Goal: Task Accomplishment & Management: Use online tool/utility

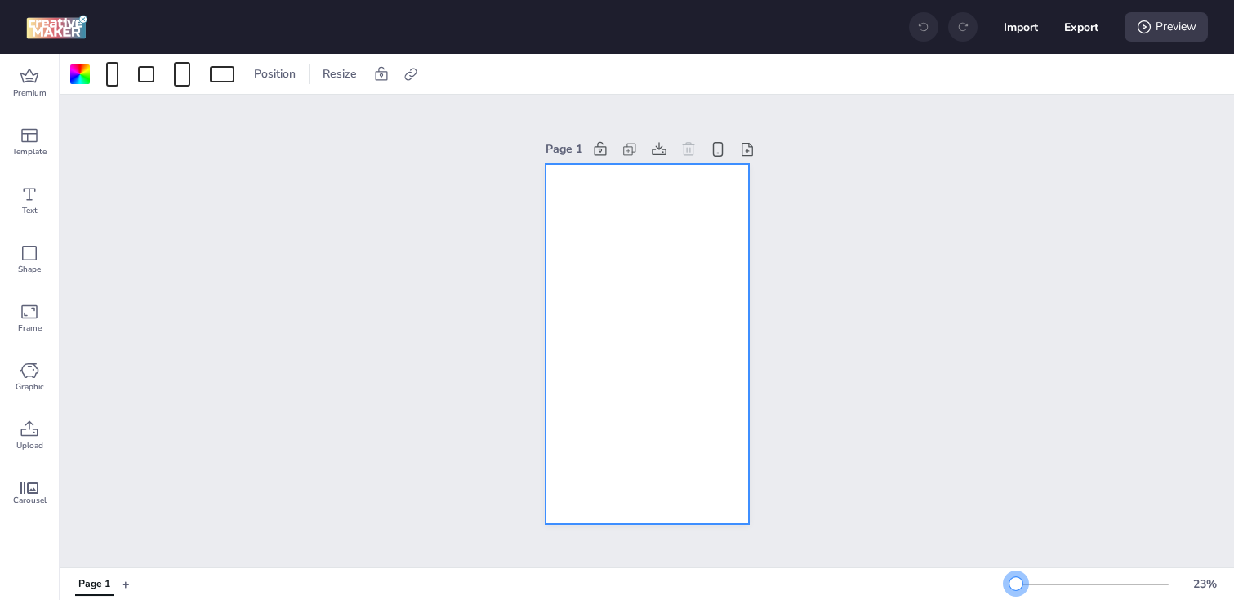
drag, startPoint x: 1035, startPoint y: 582, endPoint x: 1016, endPoint y: 582, distance: 18.8
click at [1016, 582] on div at bounding box center [1015, 583] width 13 height 13
click at [409, 78] on icon at bounding box center [411, 74] width 16 height 16
click at [338, 117] on span "Activate hyperlink" at bounding box center [304, 115] width 91 height 17
click at [248, 117] on input "Activate hyperlink" at bounding box center [243, 122] width 11 height 11
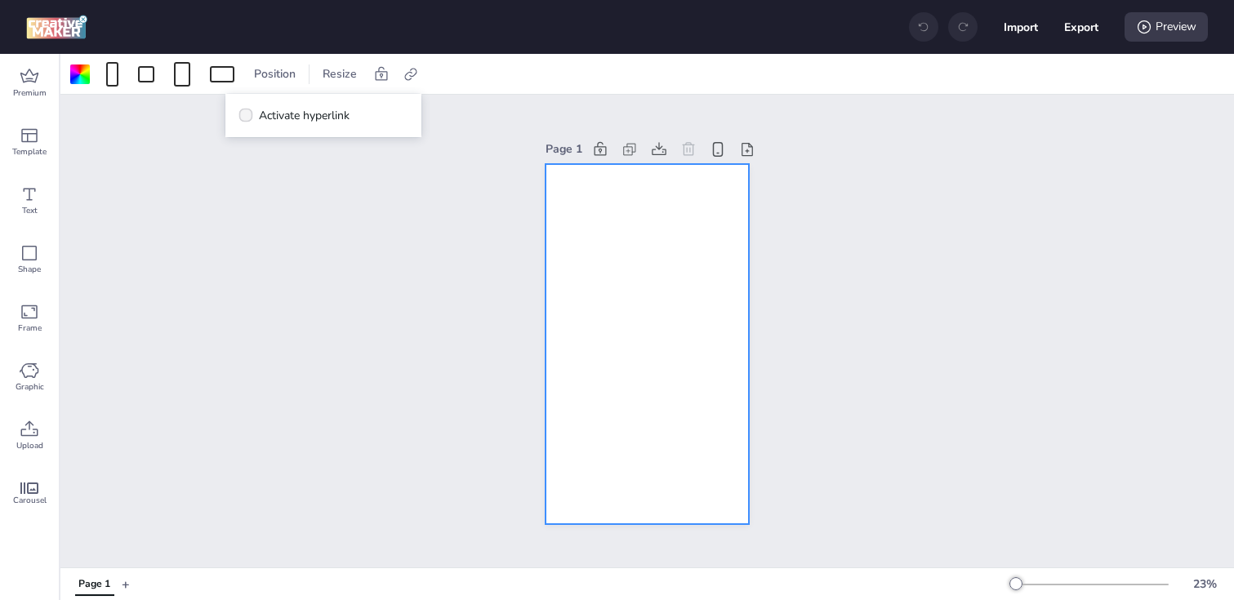
checkbox input "true"
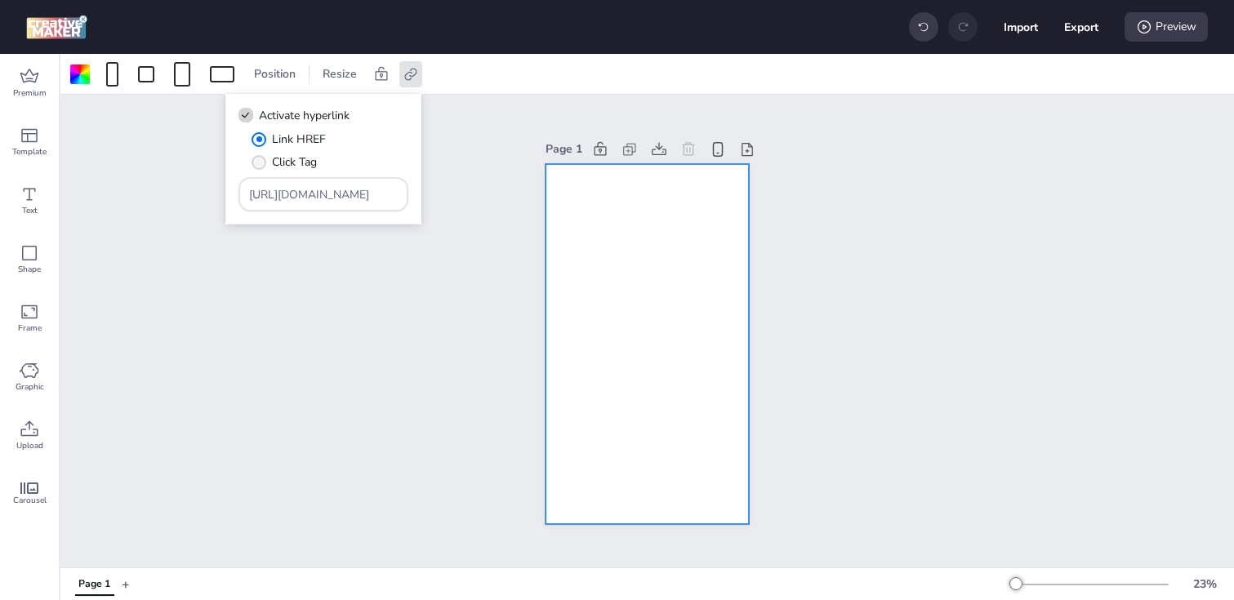
click at [262, 163] on span "" at bounding box center [258, 162] width 15 height 15
click at [261, 163] on input "Click Tag" at bounding box center [256, 168] width 11 height 11
radio input "true"
drag, startPoint x: 349, startPoint y: 194, endPoint x: 131, endPoint y: 193, distance: 218.0
click at [131, 193] on body "Import Export Preview Premium Template Text Shape Frame Graphic Upload Carousel…" at bounding box center [617, 300] width 1234 height 600
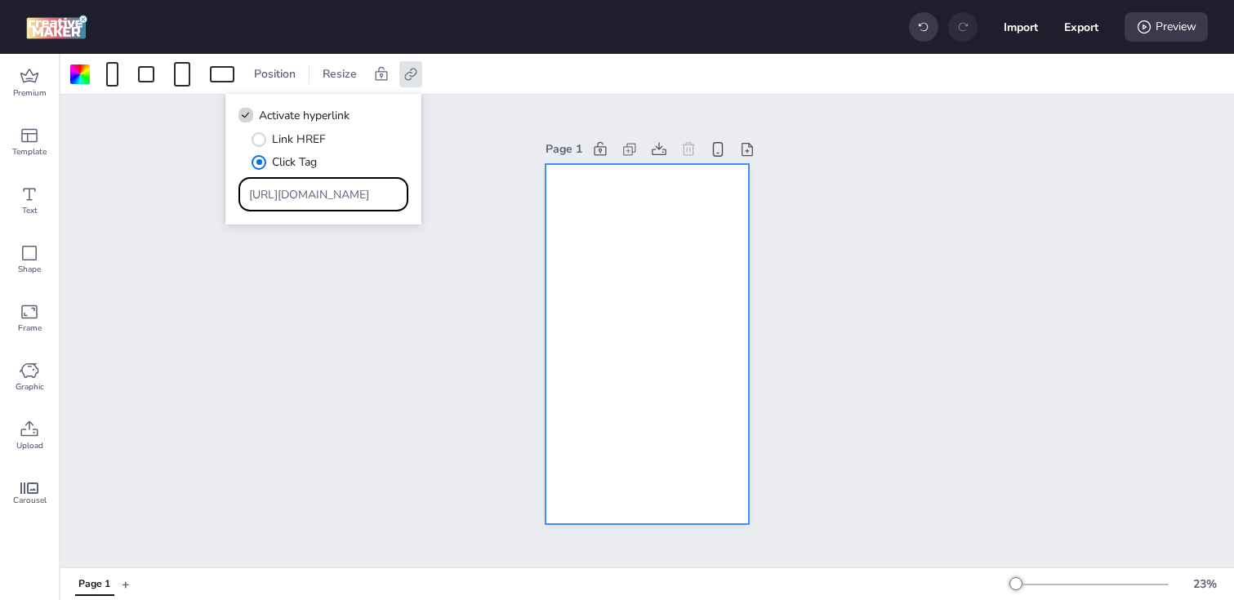
paste input "[DOMAIN_NAME][URL]"
type input "[URL][DOMAIN_NAME]"
click at [261, 371] on div "Page 1" at bounding box center [646, 331] width 1173 height 473
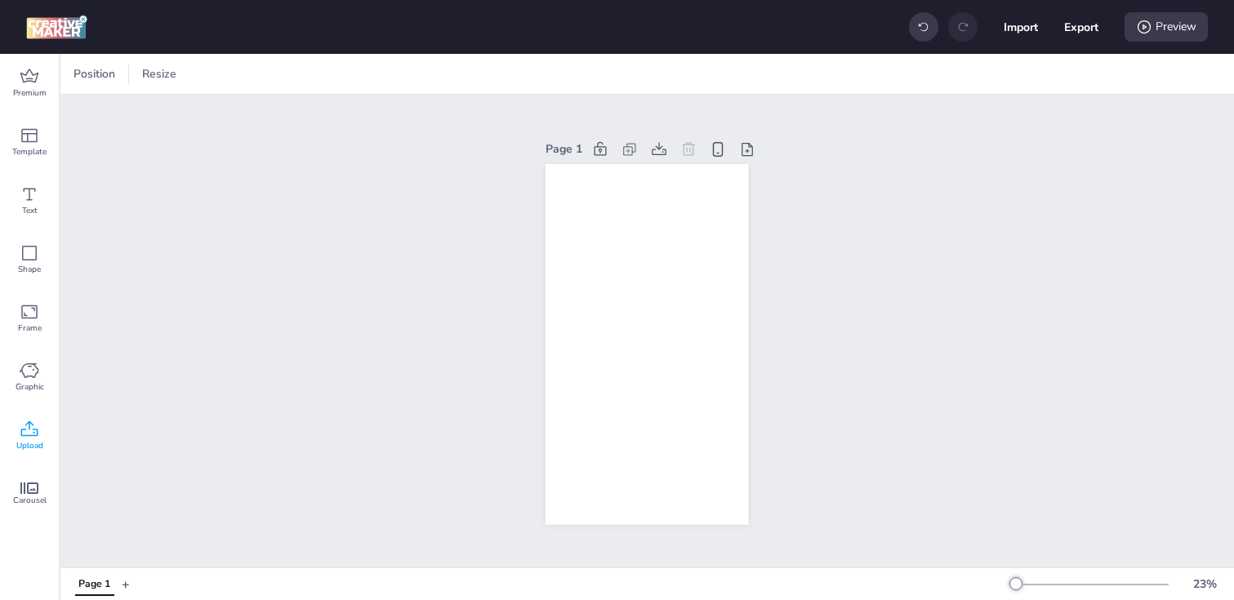
click at [32, 436] on icon at bounding box center [30, 430] width 20 height 20
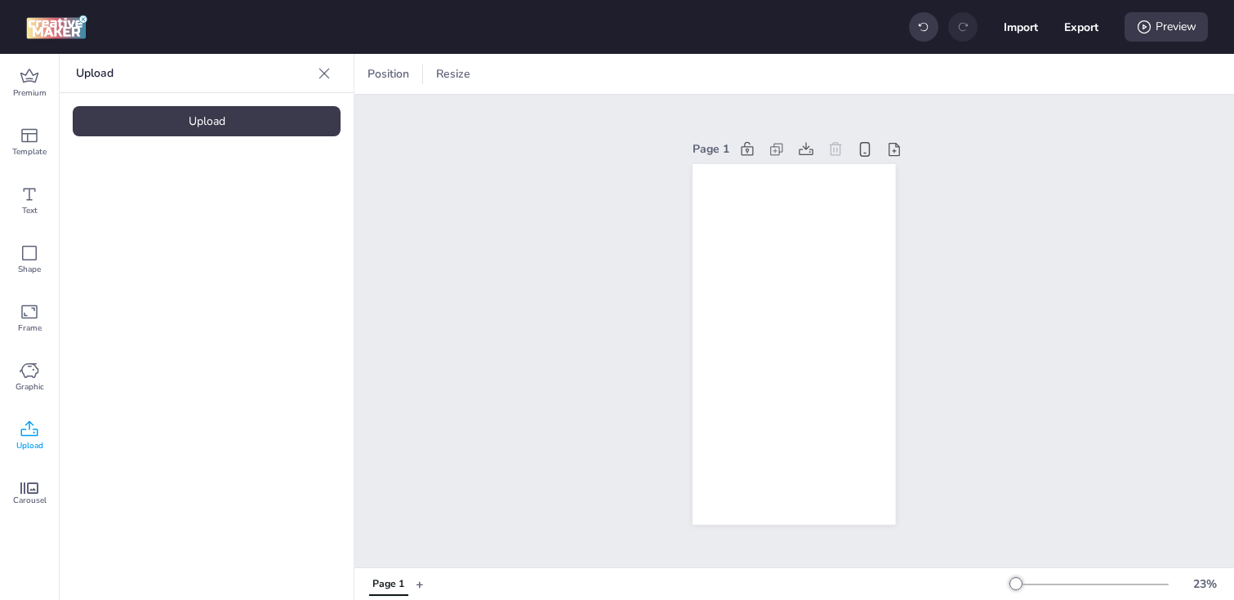
click at [183, 119] on div "Upload" at bounding box center [207, 121] width 268 height 30
click at [160, 230] on img at bounding box center [138, 228] width 100 height 17
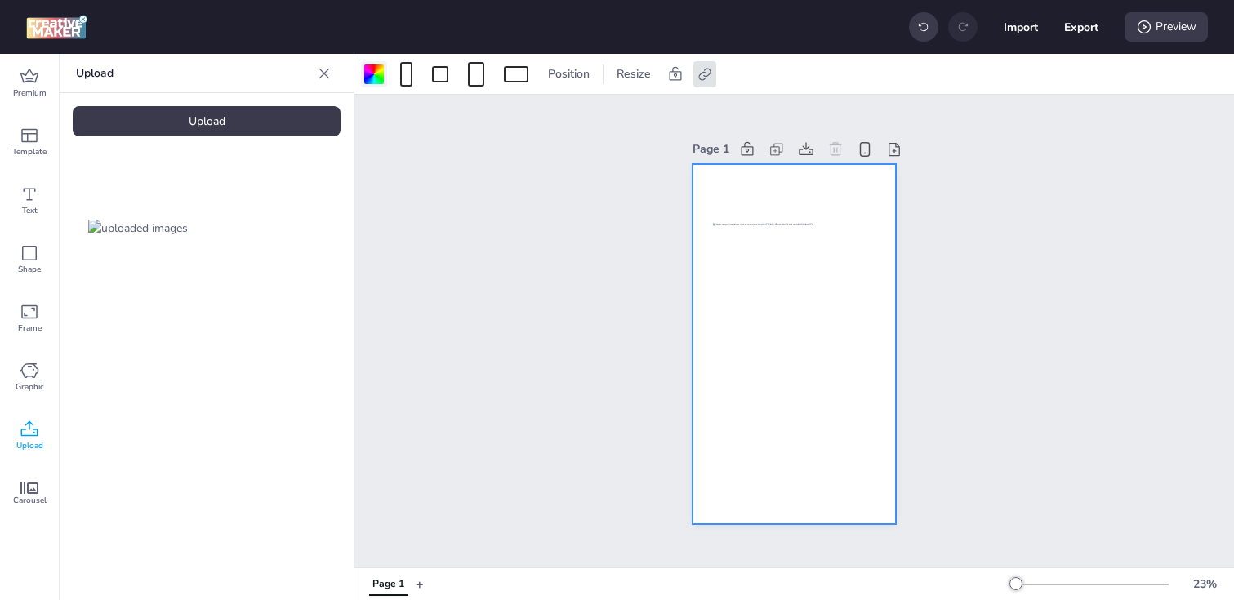
click at [374, 71] on div at bounding box center [374, 75] width 20 height 20
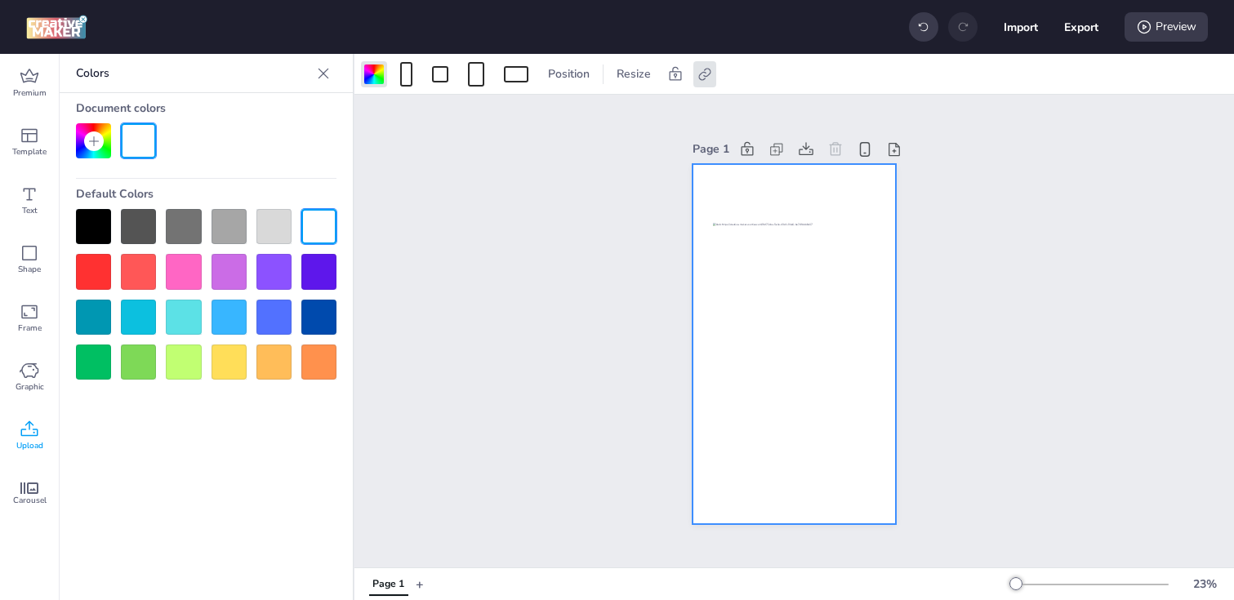
click at [103, 227] on div at bounding box center [93, 226] width 35 height 35
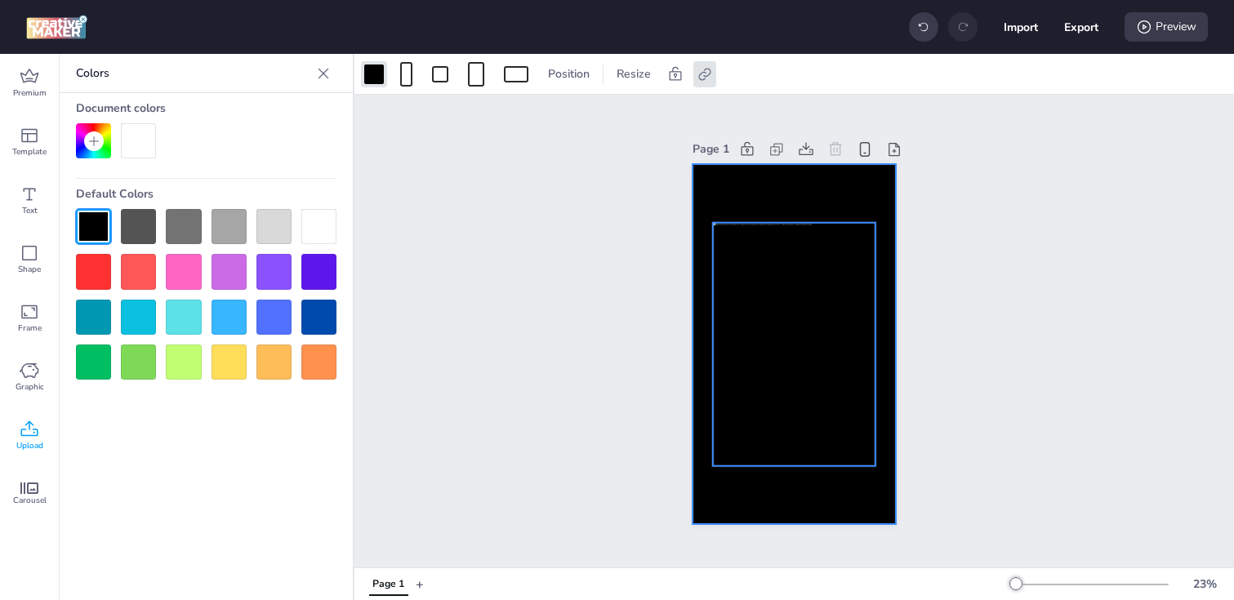
click at [762, 303] on div at bounding box center [794, 343] width 162 height 243
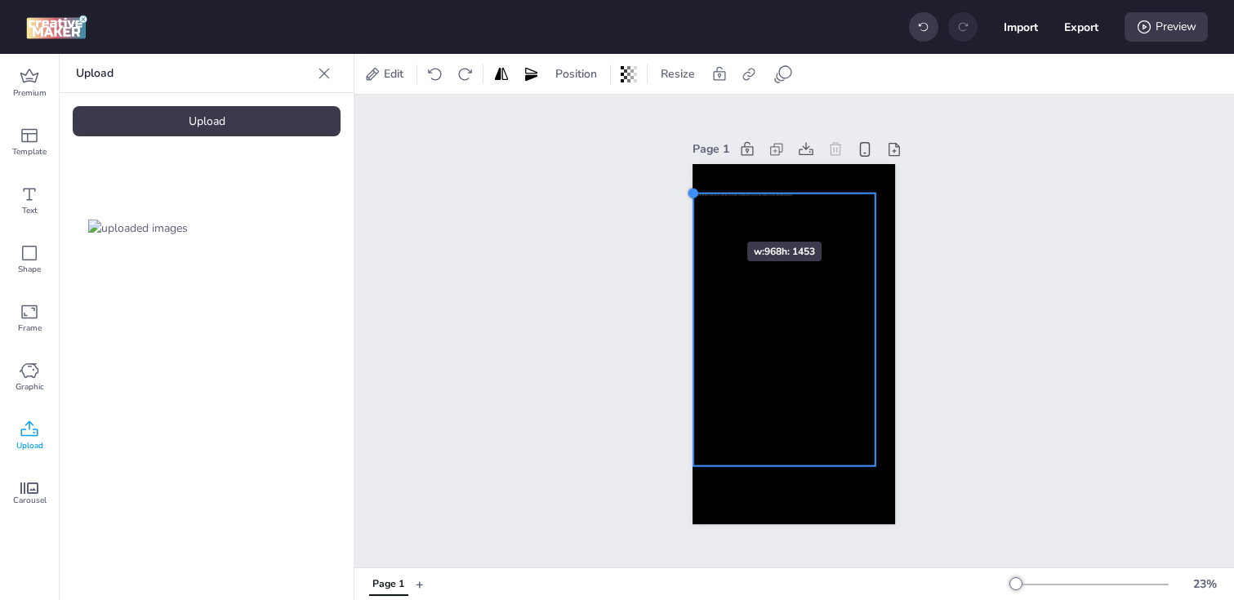
drag, startPoint x: 718, startPoint y: 225, endPoint x: 698, endPoint y: 212, distance: 23.1
click at [698, 212] on div at bounding box center [793, 344] width 202 height 361
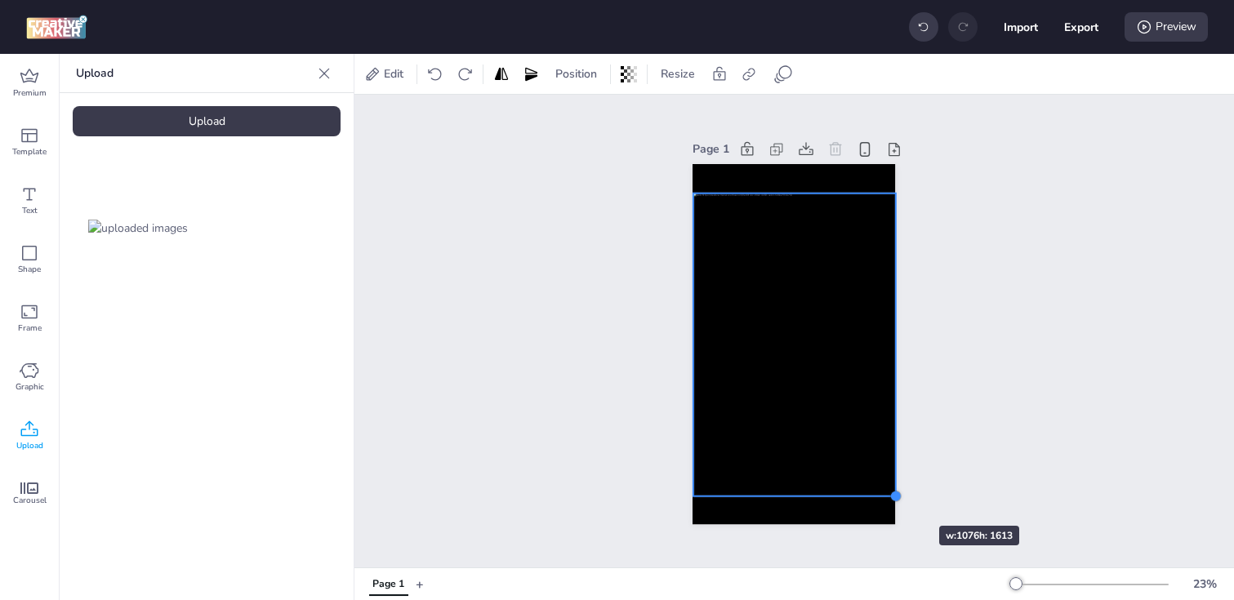
drag, startPoint x: 873, startPoint y: 466, endPoint x: 890, endPoint y: 496, distance: 34.7
click at [890, 496] on div at bounding box center [895, 496] width 13 height 13
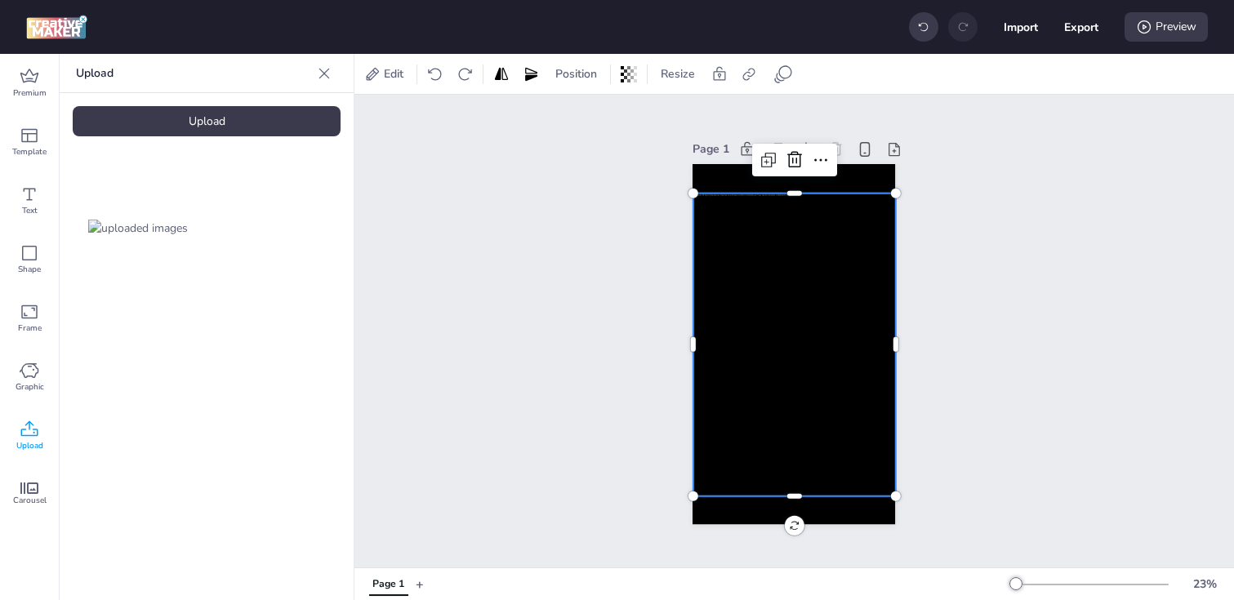
click at [777, 378] on div at bounding box center [794, 344] width 202 height 303
click at [750, 78] on icon at bounding box center [749, 74] width 16 height 16
click at [590, 109] on label "Activate hyperlink" at bounding box center [633, 115] width 122 height 29
click at [587, 117] on input "Activate hyperlink" at bounding box center [581, 122] width 11 height 11
checkbox input "true"
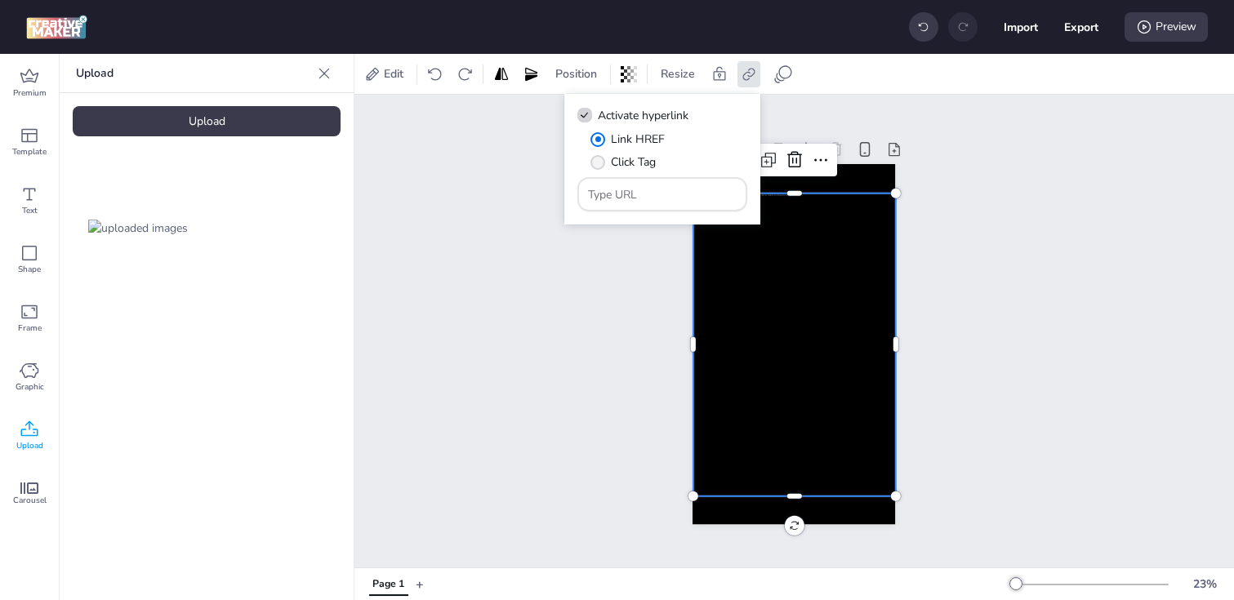
click at [596, 156] on span "" at bounding box center [597, 162] width 15 height 15
click at [596, 163] on input "Click Tag" at bounding box center [595, 168] width 11 height 11
radio input "true"
click at [652, 197] on input "Type URL" at bounding box center [662, 194] width 149 height 17
paste input "[URL][DOMAIN_NAME]"
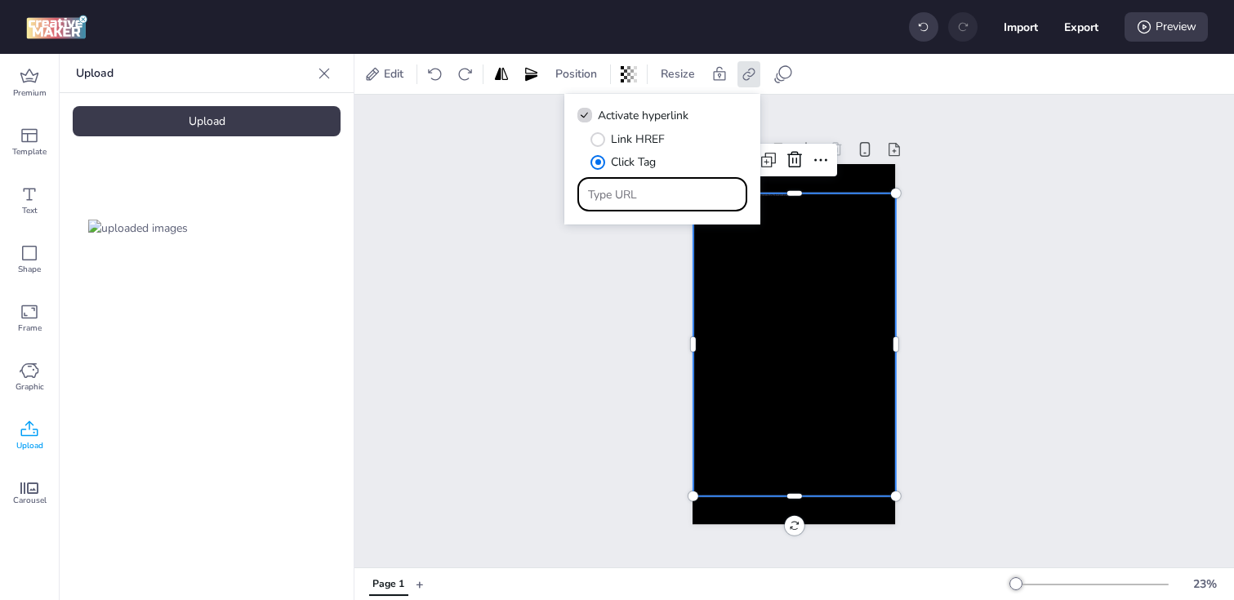
type input "[URL][DOMAIN_NAME]"
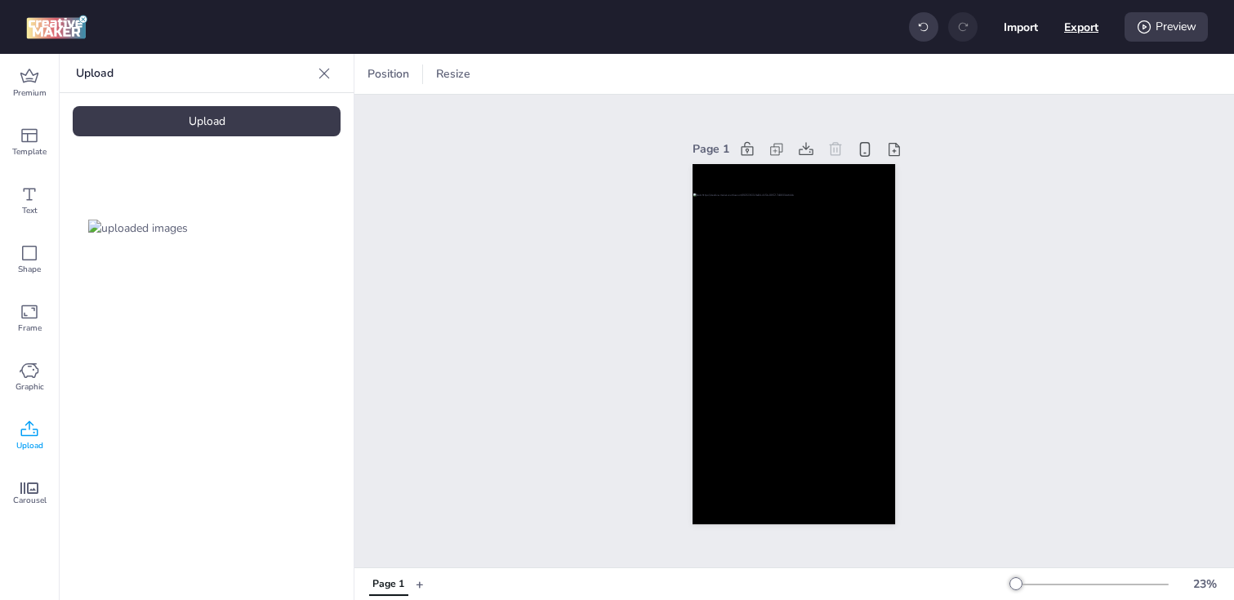
click at [1068, 29] on button "Export" at bounding box center [1081, 27] width 34 height 34
select select "html"
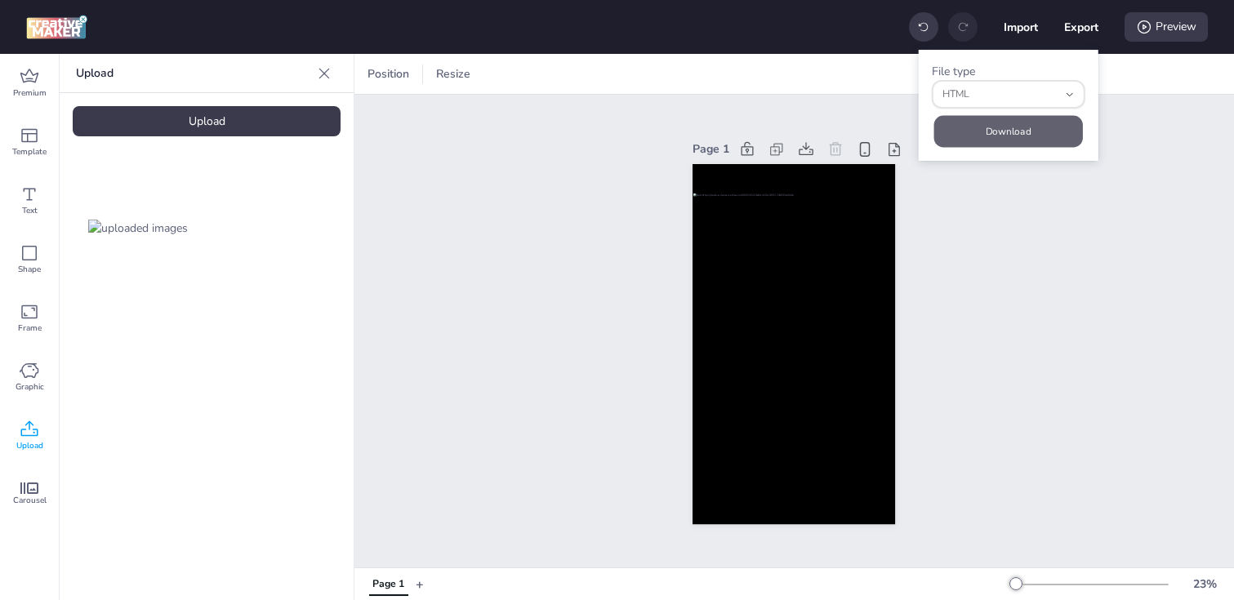
click at [999, 125] on button "Download" at bounding box center [1008, 132] width 149 height 32
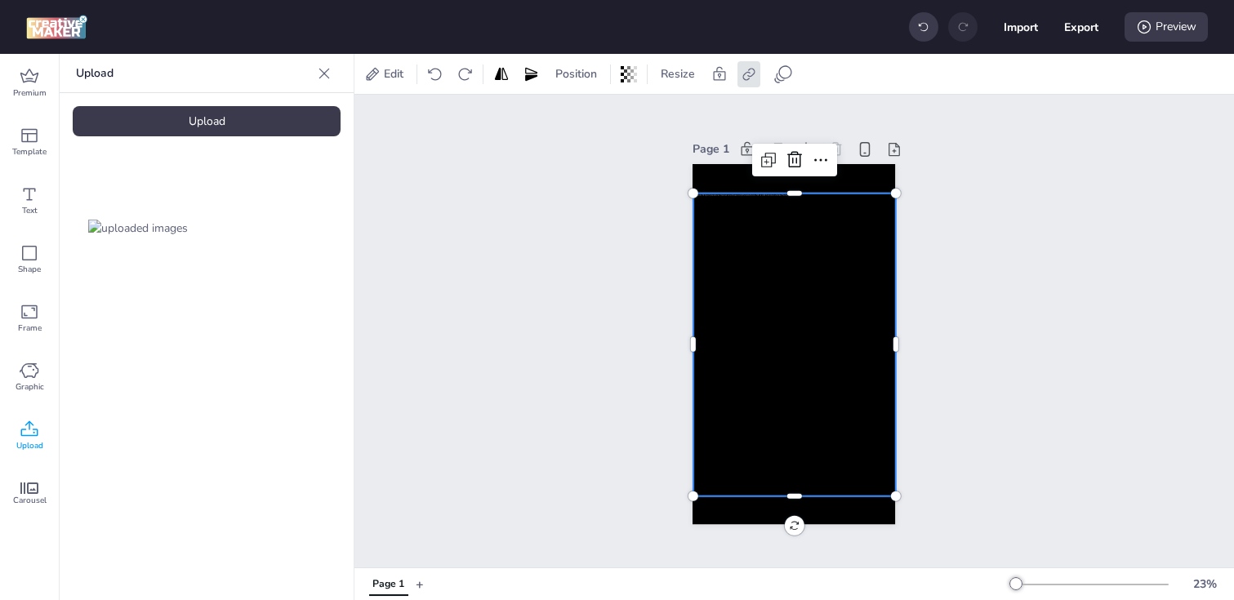
click at [745, 357] on div at bounding box center [794, 344] width 202 height 303
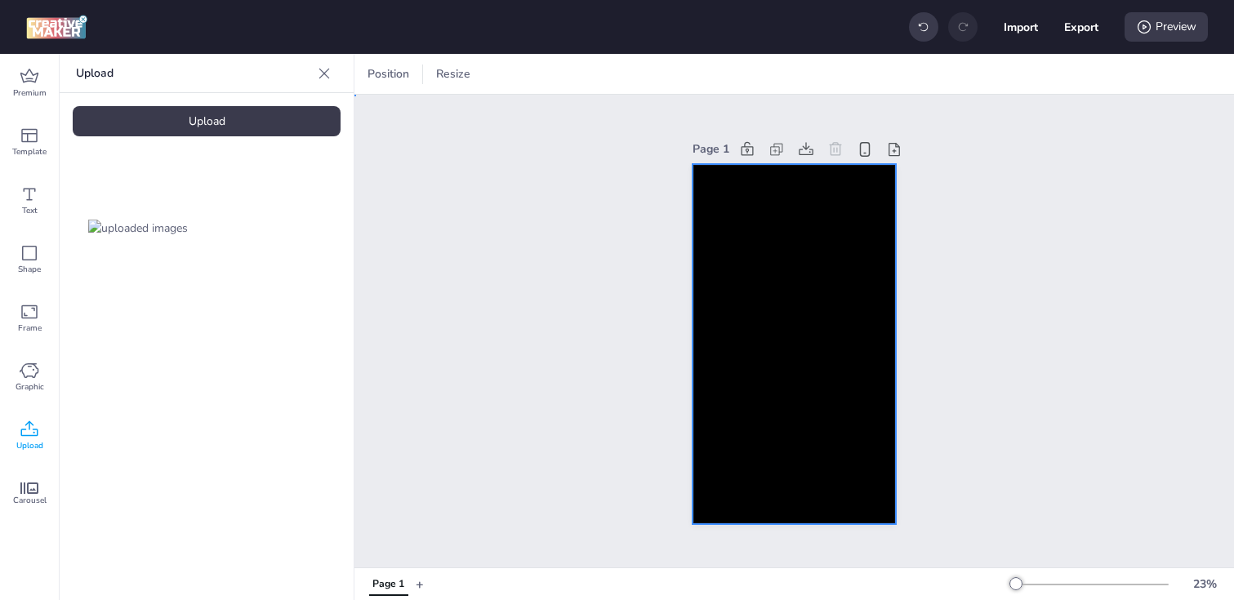
click at [745, 296] on div at bounding box center [793, 344] width 202 height 361
click at [697, 77] on icon at bounding box center [704, 74] width 16 height 16
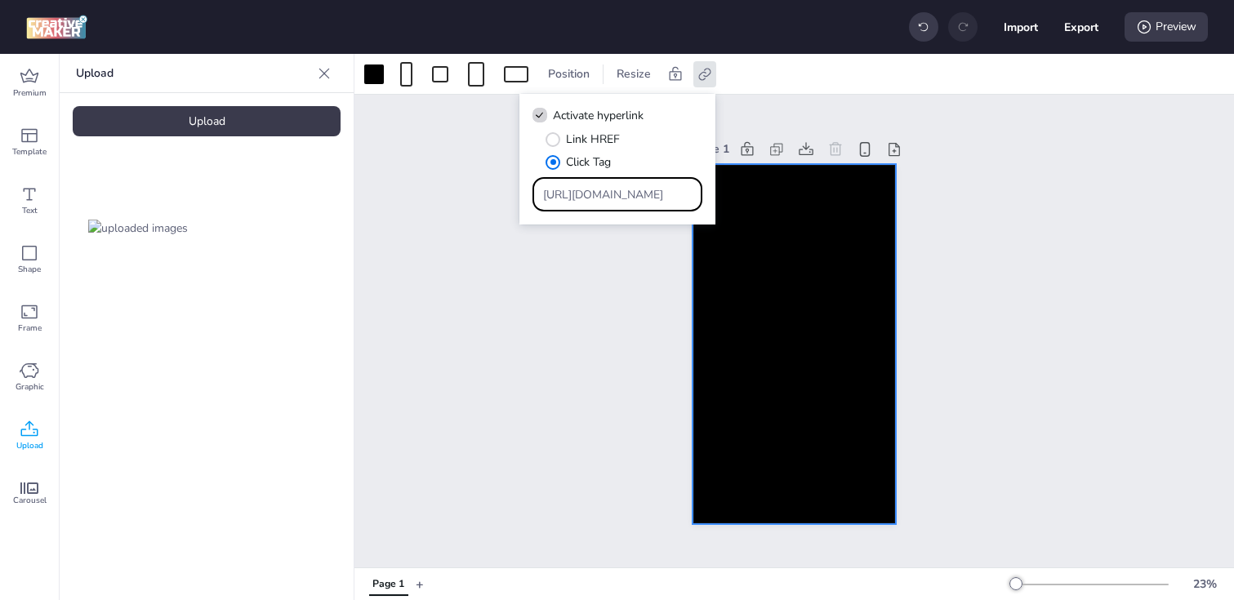
drag, startPoint x: 544, startPoint y: 195, endPoint x: 829, endPoint y: 196, distance: 285.0
click at [829, 196] on body "Import Export Preview Premium Template Text Shape Frame Graphic Upload Carousel…" at bounding box center [617, 300] width 1234 height 600
paste input "[URL][DOMAIN_NAME]"
type input "[URL][DOMAIN_NAME]"
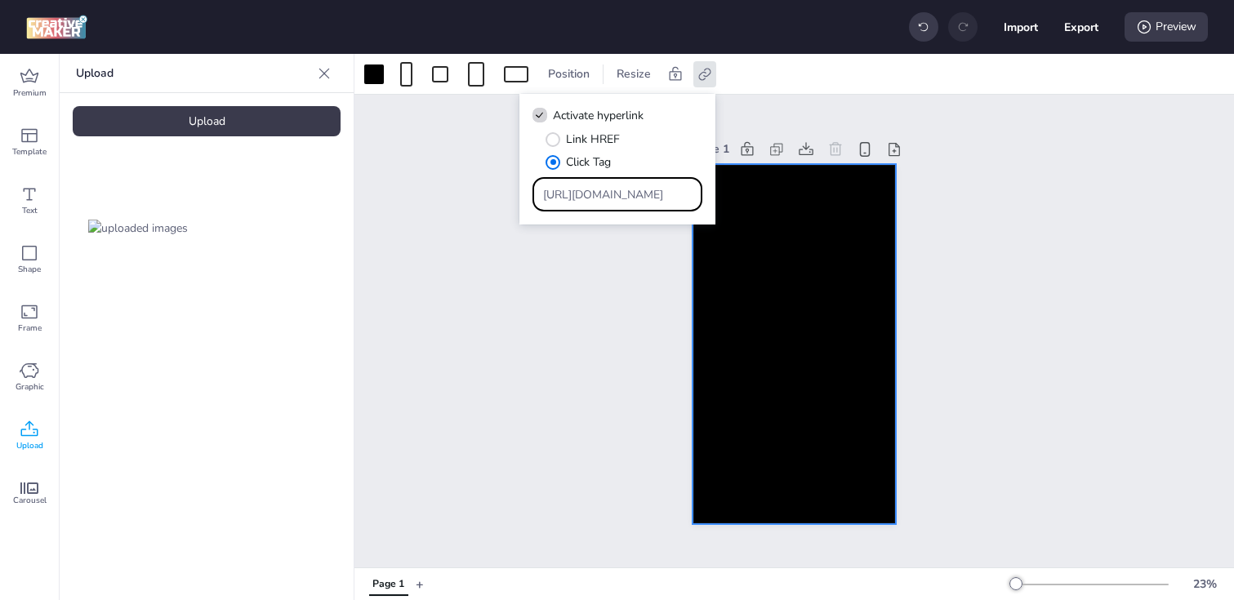
scroll to position [0, 955]
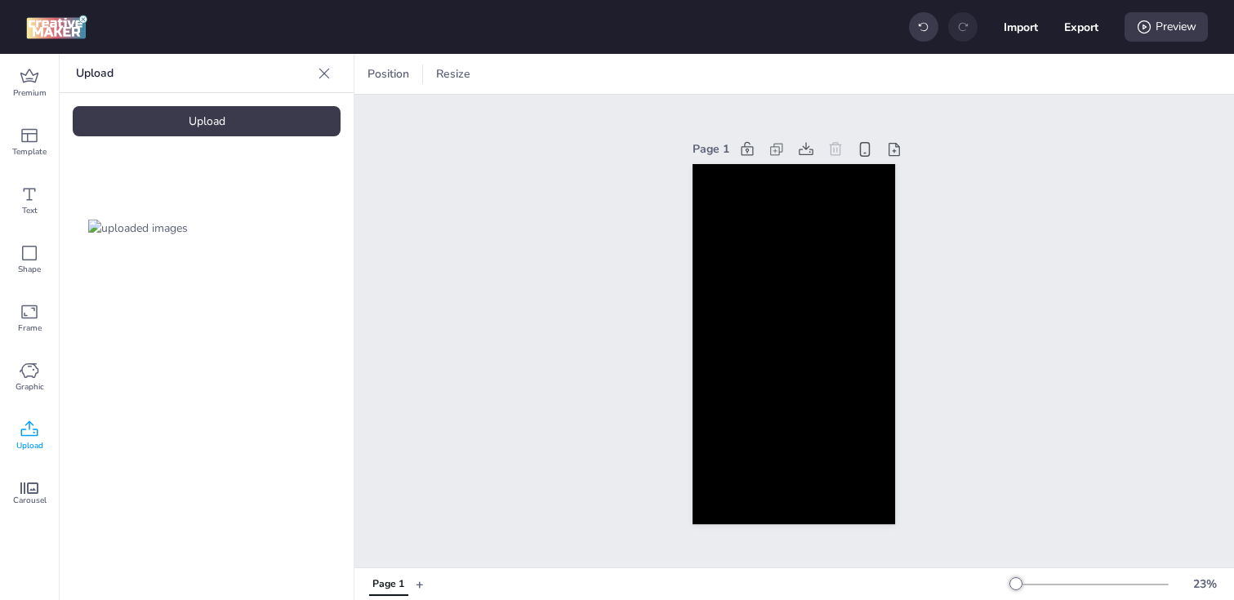
click at [201, 118] on div "Upload" at bounding box center [207, 121] width 268 height 30
click at [261, 237] on img at bounding box center [275, 228] width 100 height 17
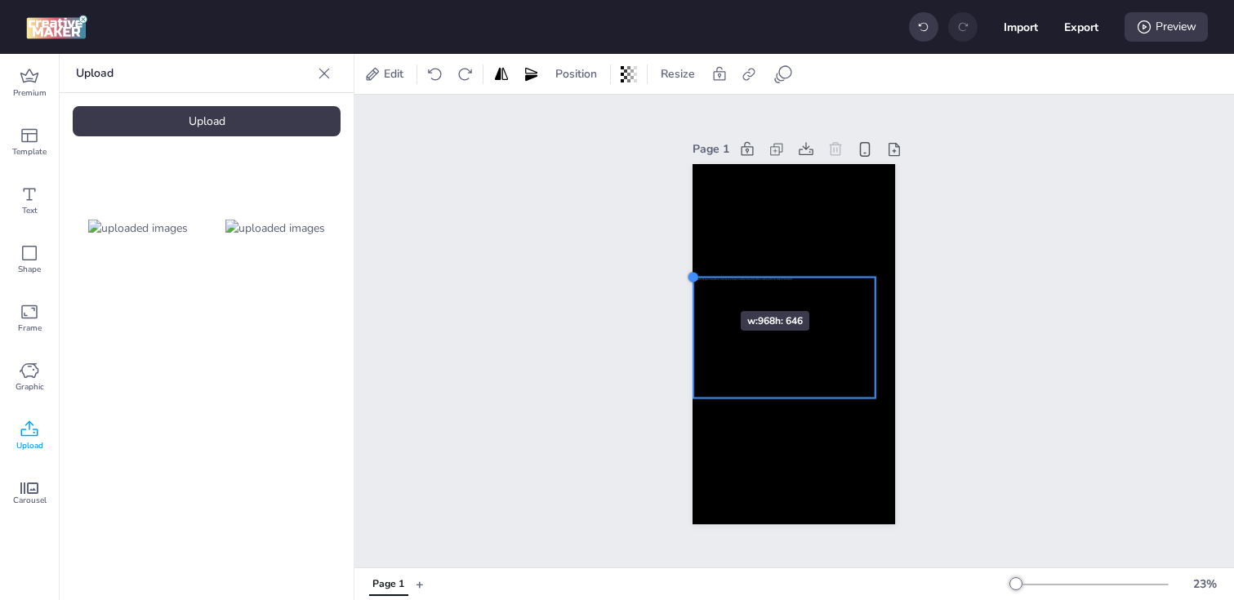
drag, startPoint x: 711, startPoint y: 291, endPoint x: 692, endPoint y: 282, distance: 21.6
click at [692, 282] on div at bounding box center [693, 276] width 13 height 13
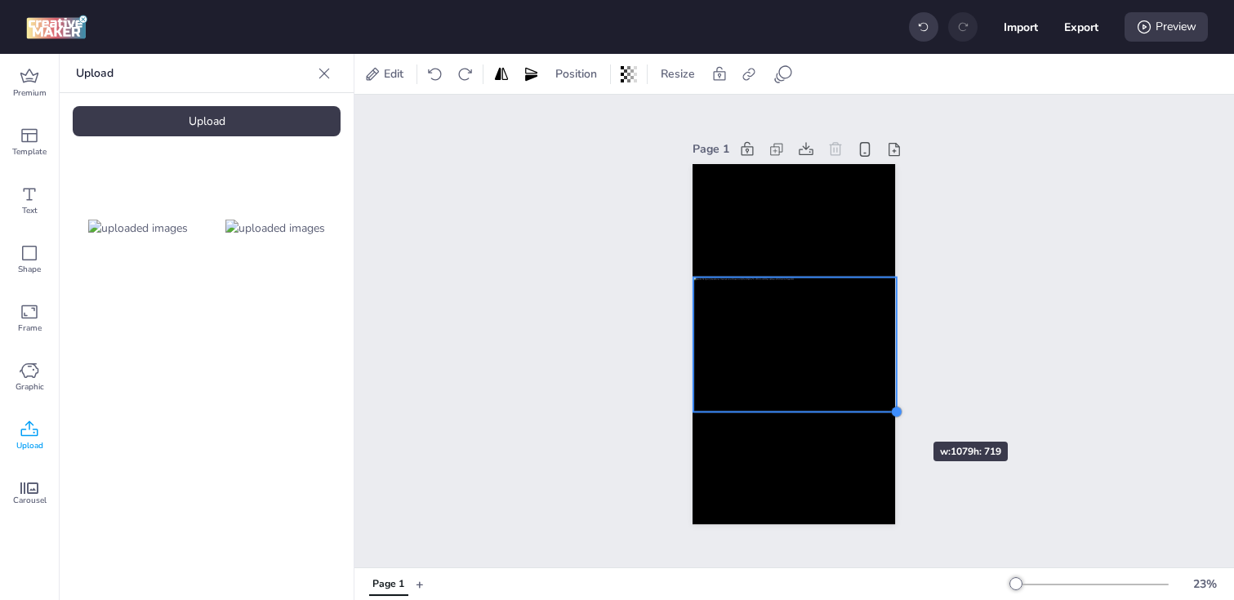
drag, startPoint x: 874, startPoint y: 398, endPoint x: 884, endPoint y: 412, distance: 17.0
click at [884, 412] on div at bounding box center [793, 344] width 202 height 361
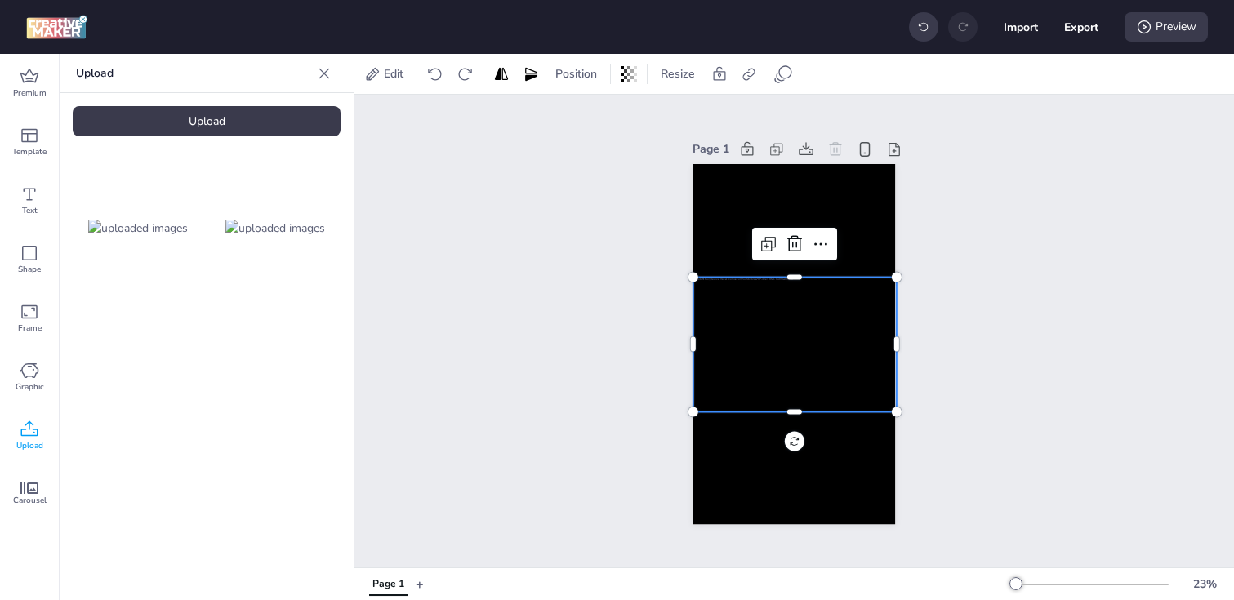
click at [596, 352] on div "Page 1" at bounding box center [793, 331] width 879 height 473
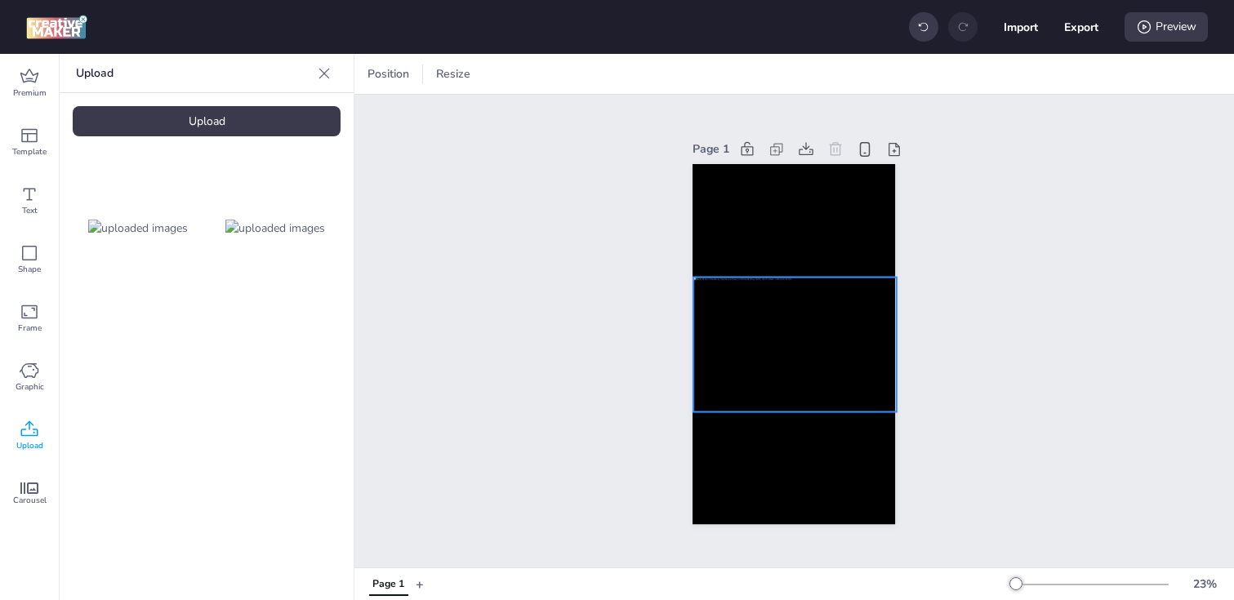
click at [785, 372] on div at bounding box center [794, 344] width 202 height 135
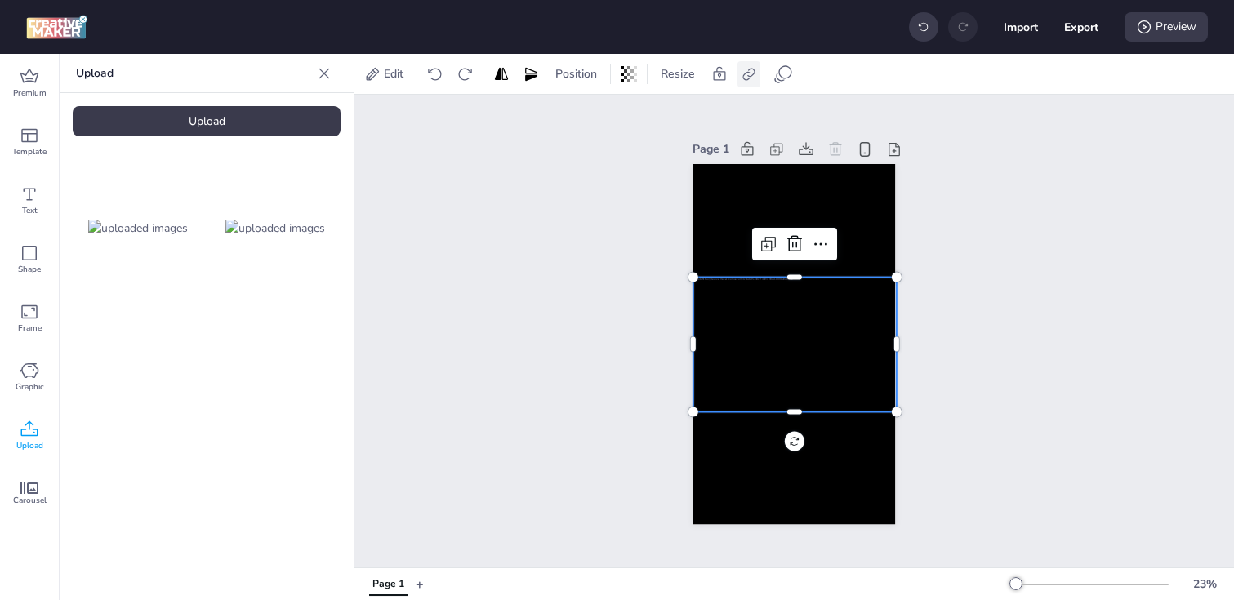
click at [742, 74] on icon at bounding box center [749, 74] width 16 height 16
click at [665, 110] on span "Activate hyperlink" at bounding box center [643, 115] width 91 height 17
click at [587, 117] on input "Activate hyperlink" at bounding box center [581, 122] width 11 height 11
checkbox input "true"
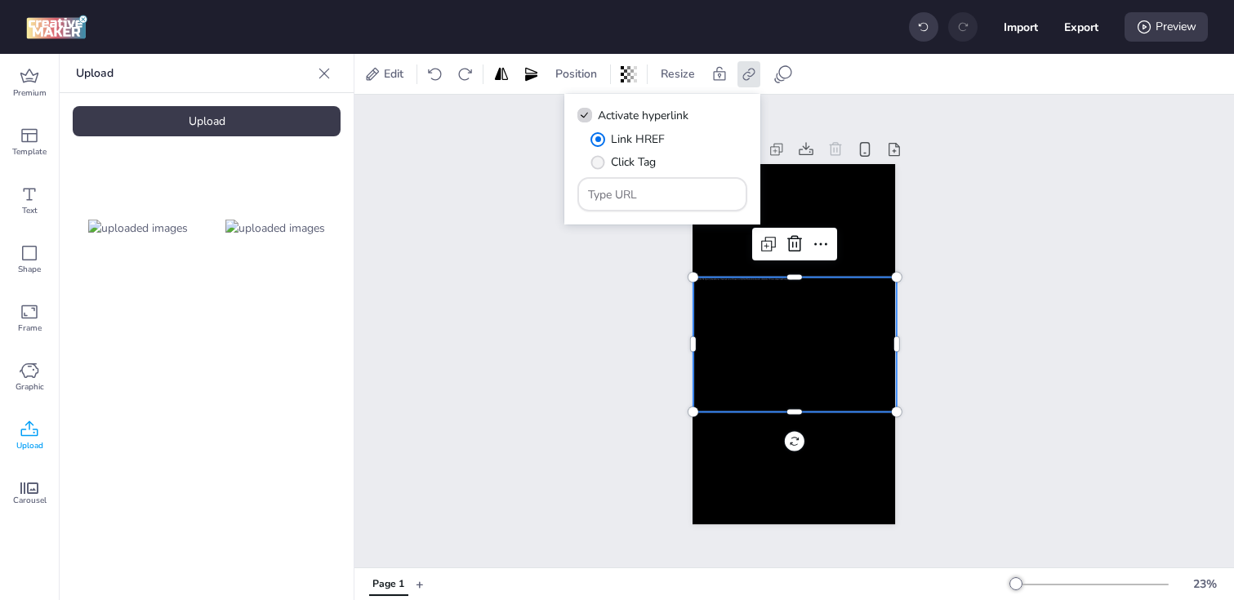
click at [601, 160] on span "" at bounding box center [598, 162] width 14 height 14
click at [600, 163] on input "Click Tag" at bounding box center [595, 168] width 11 height 11
radio input "true"
click at [666, 207] on div at bounding box center [662, 194] width 149 height 31
paste input "[URL][DOMAIN_NAME]"
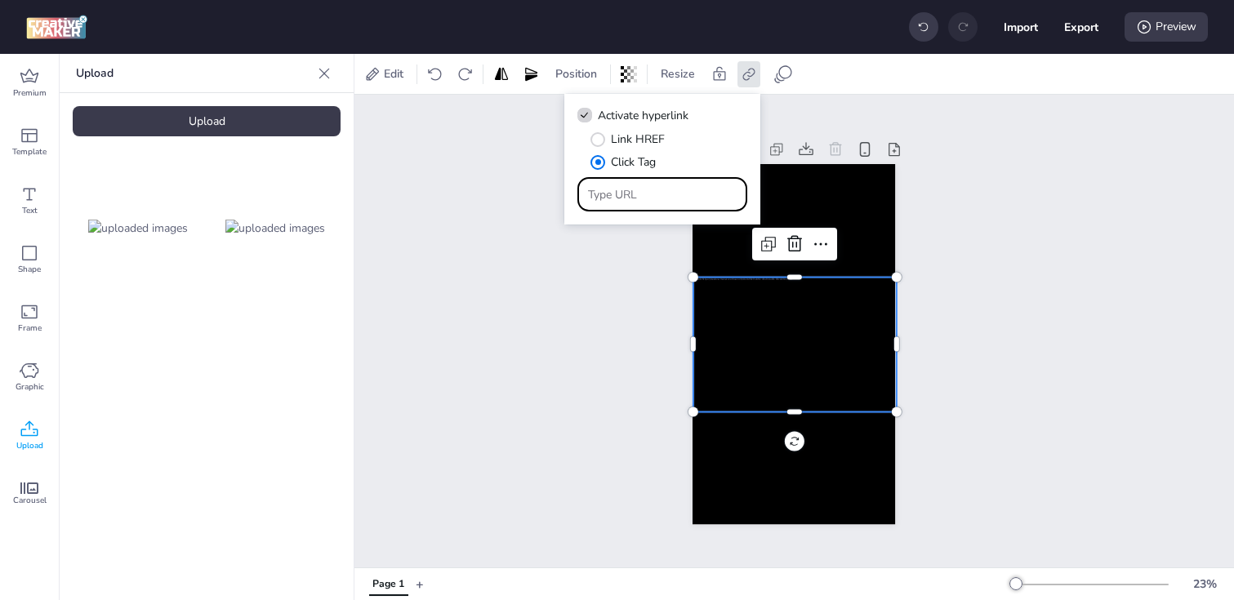
type input "[URL][DOMAIN_NAME]"
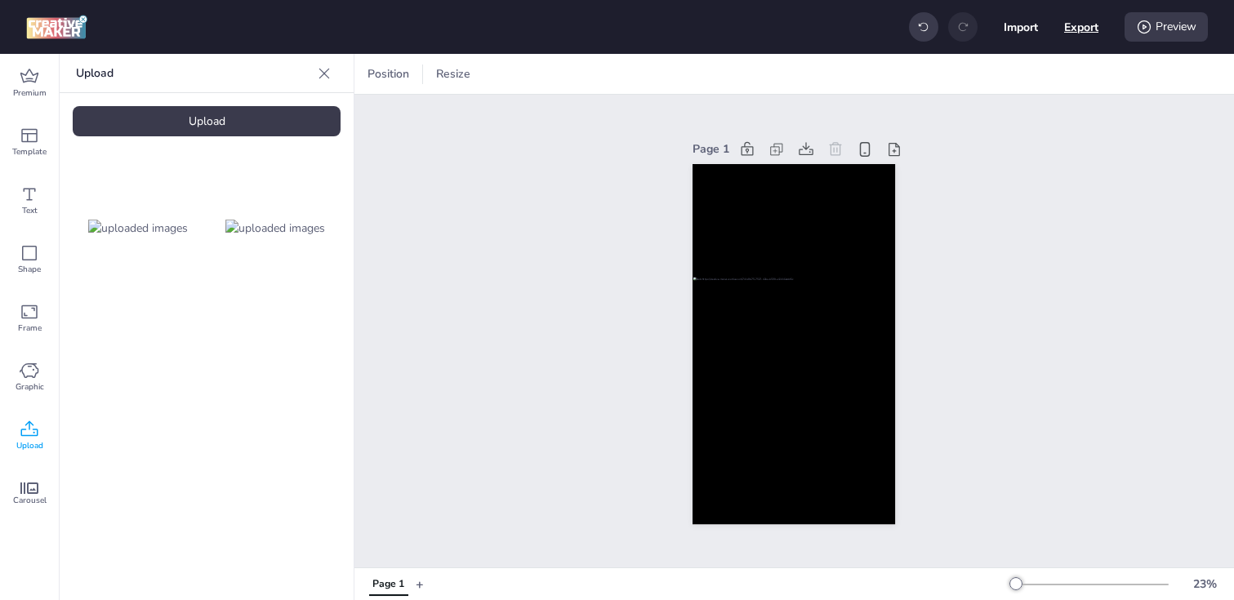
click at [1075, 34] on button "Export" at bounding box center [1081, 27] width 34 height 34
select select "html"
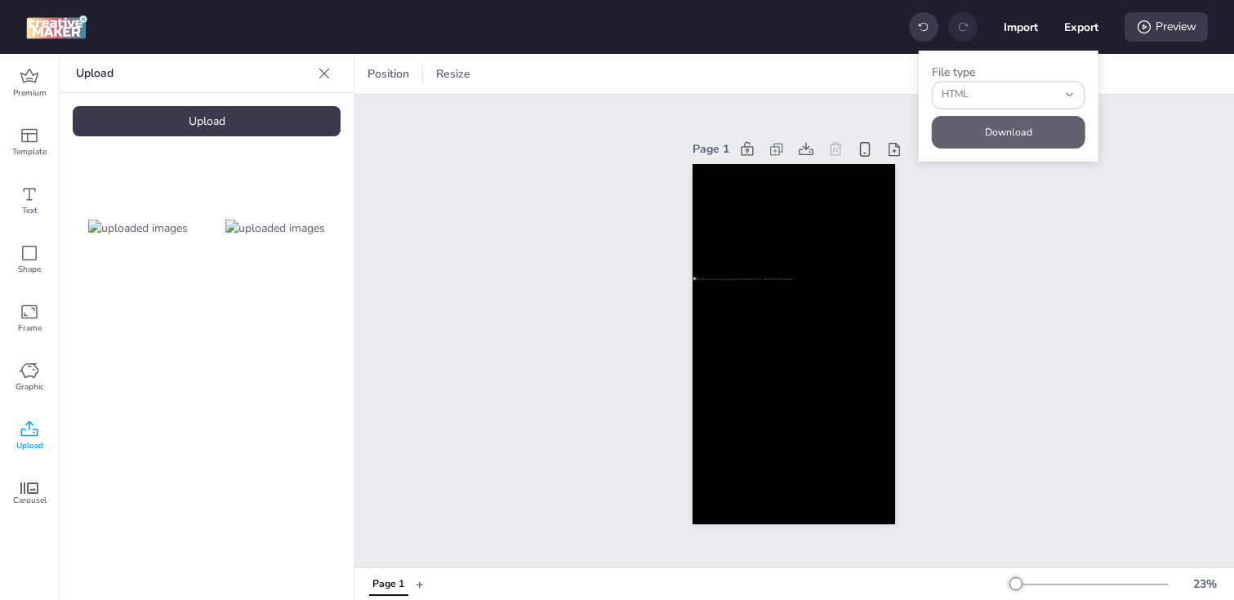
click at [1014, 137] on button "Download" at bounding box center [1009, 132] width 154 height 33
